Goal: Browse casually

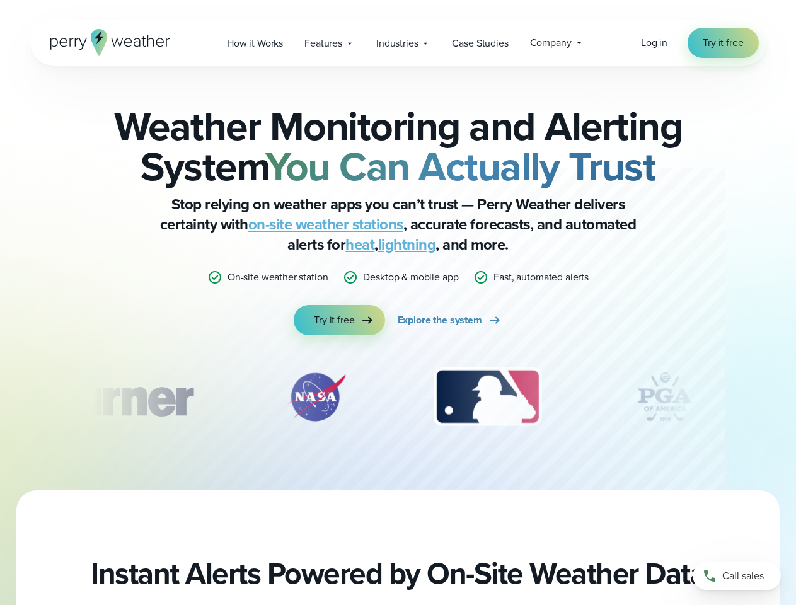
click at [397, 302] on div "Weather Monitoring and Alerting System You Can Actually Trust Stop relying on w…" at bounding box center [398, 220] width 610 height 229
click at [397, 43] on span "Industries" at bounding box center [397, 43] width 42 height 15
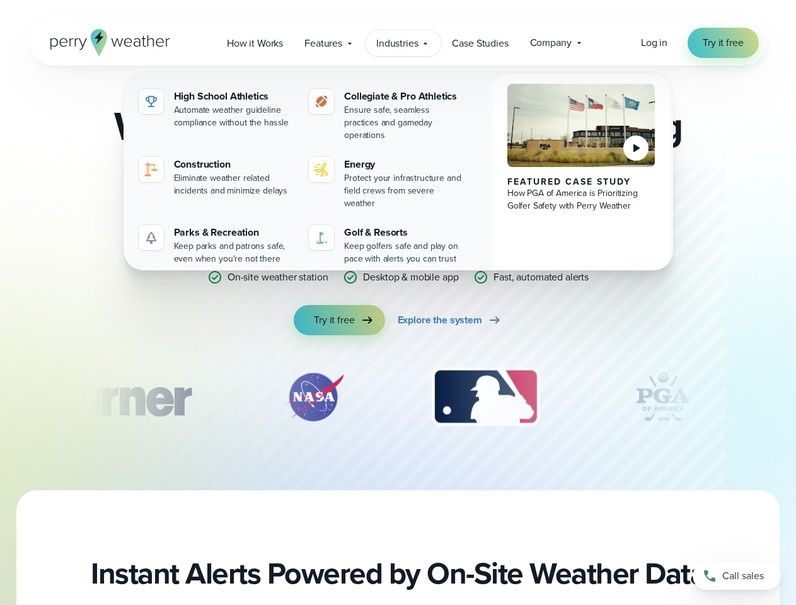
click at [398, 397] on div "slideshow" at bounding box center [398, 396] width 610 height 63
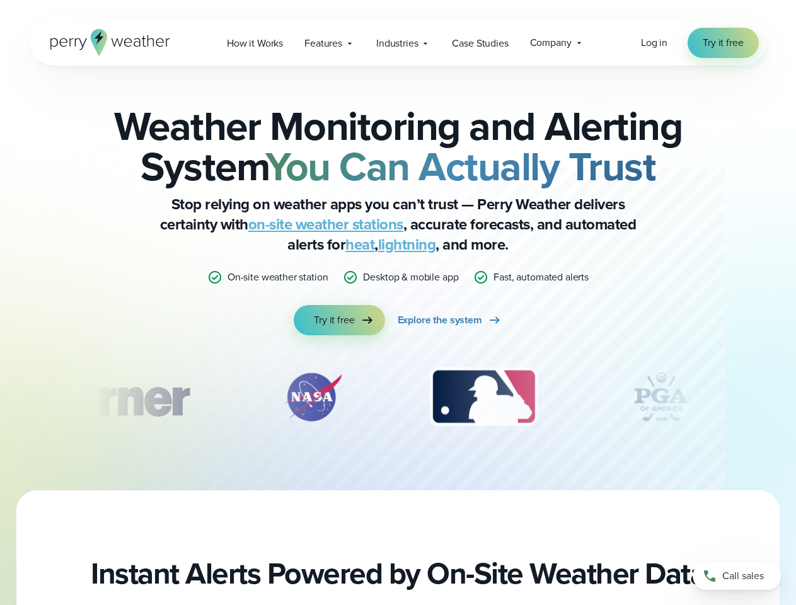
click at [0, 397] on div "Weather Monitoring and Alerting System You Can Actually Trust Stop relying on w…" at bounding box center [398, 278] width 796 height 425
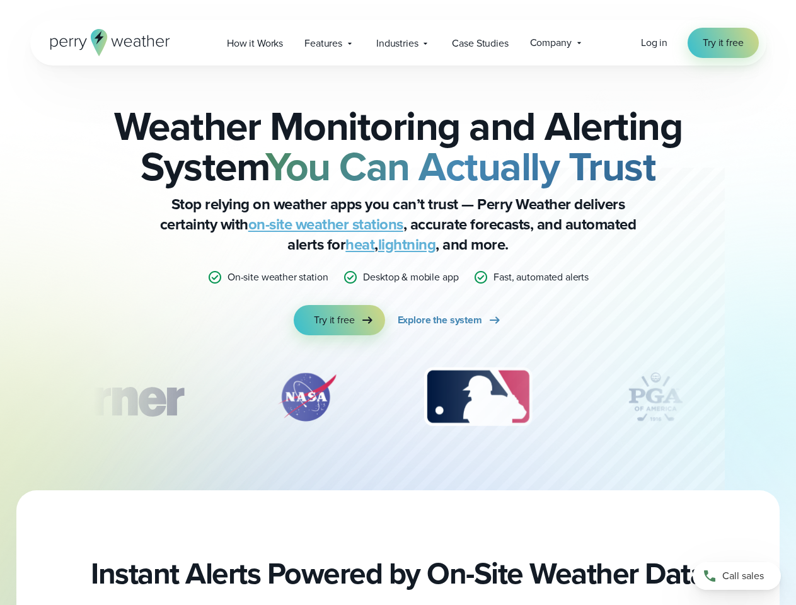
click at [0, 397] on div "Weather Monitoring and Alerting System You Can Actually Trust Stop relying on w…" at bounding box center [398, 278] width 796 height 425
